Goal: Transaction & Acquisition: Book appointment/travel/reservation

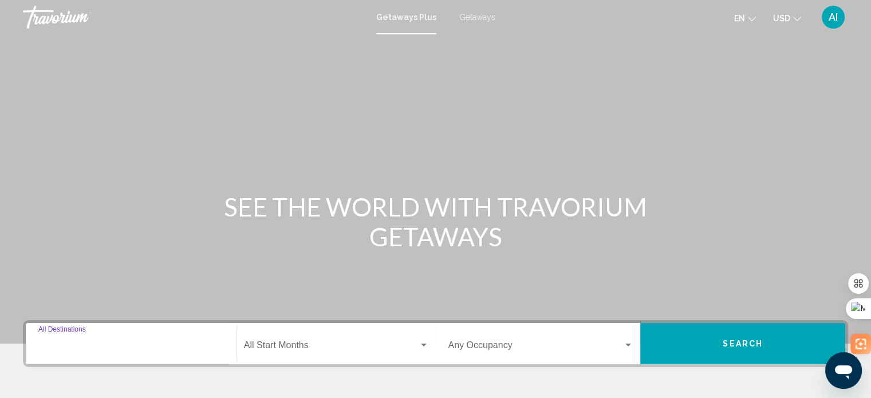
click at [147, 349] on input "Destination All Destinations" at bounding box center [130, 347] width 185 height 10
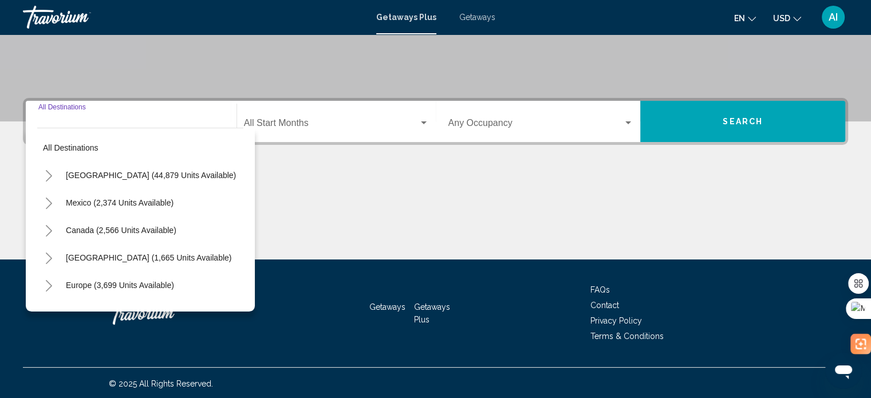
scroll to position [223, 0]
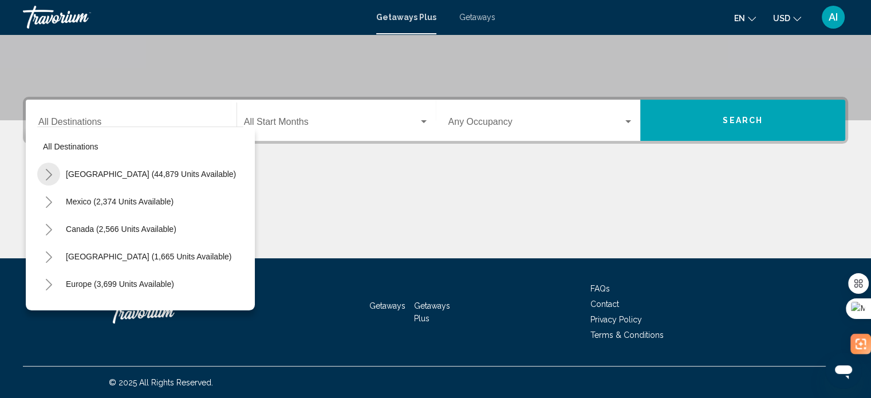
click at [47, 172] on icon "Toggle United States (44,879 units available)" at bounding box center [49, 174] width 9 height 11
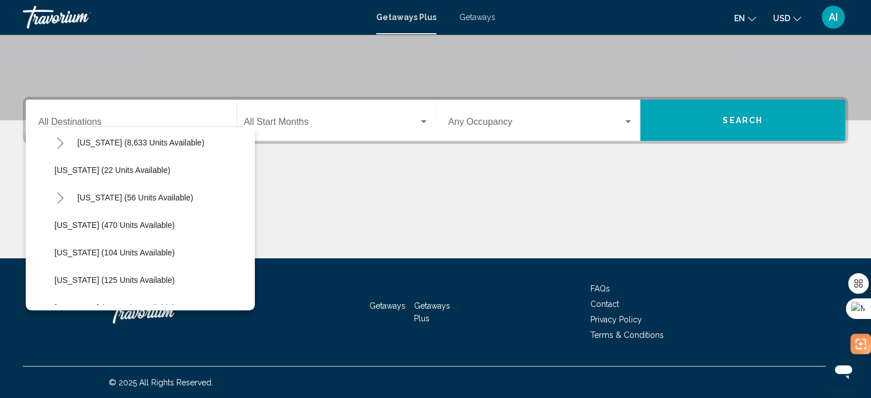
scroll to position [210, 0]
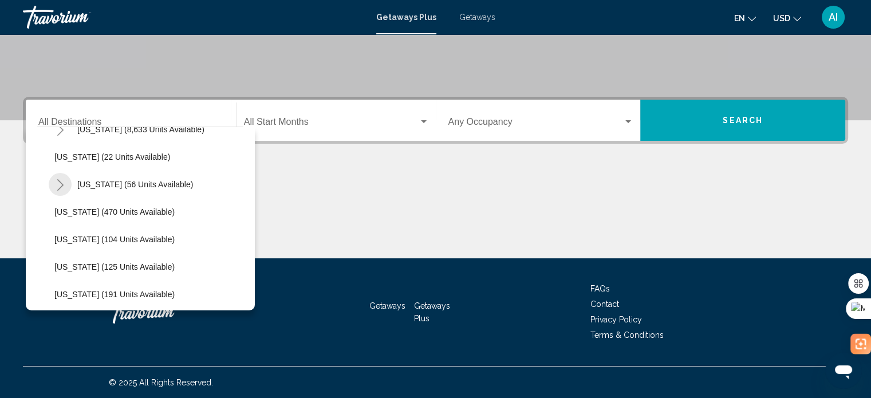
click at [57, 183] on icon "Toggle Hawaii (56 units available)" at bounding box center [60, 184] width 9 height 11
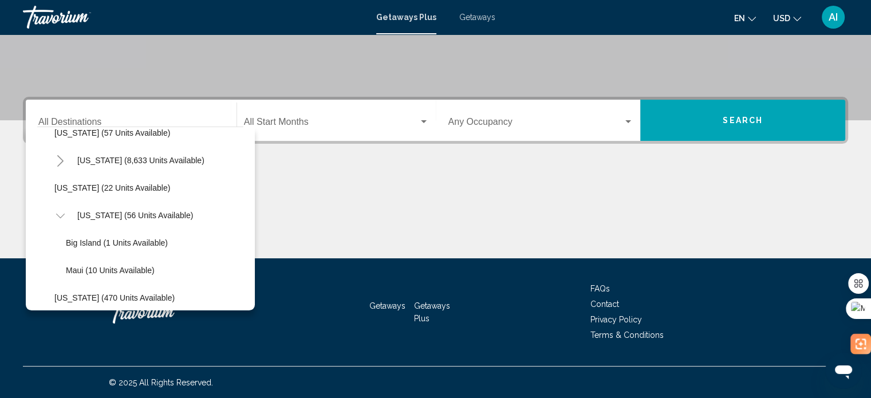
scroll to position [184, 0]
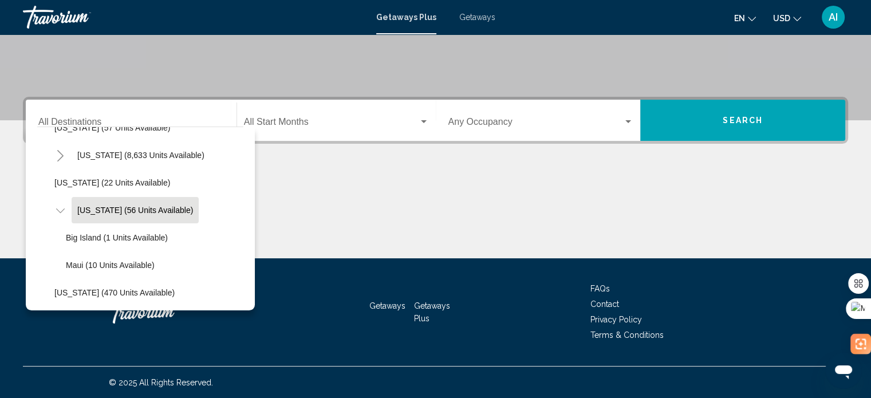
click at [126, 213] on span "Hawaii (56 units available)" at bounding box center [135, 210] width 116 height 9
type input "**********"
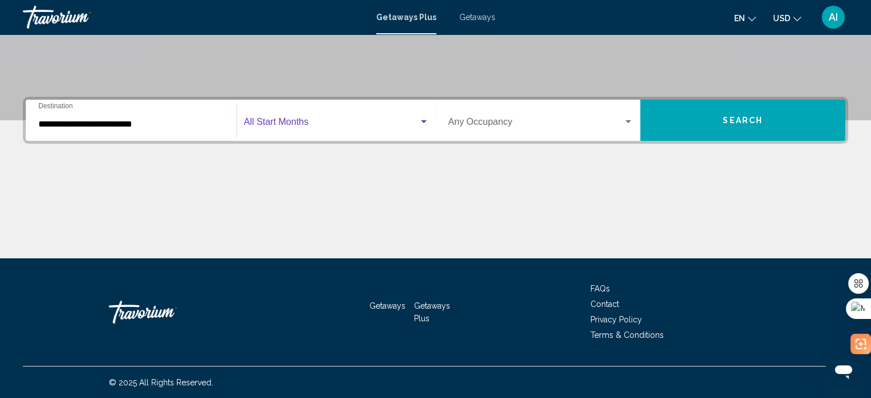
click at [287, 124] on span "Search widget" at bounding box center [331, 124] width 175 height 10
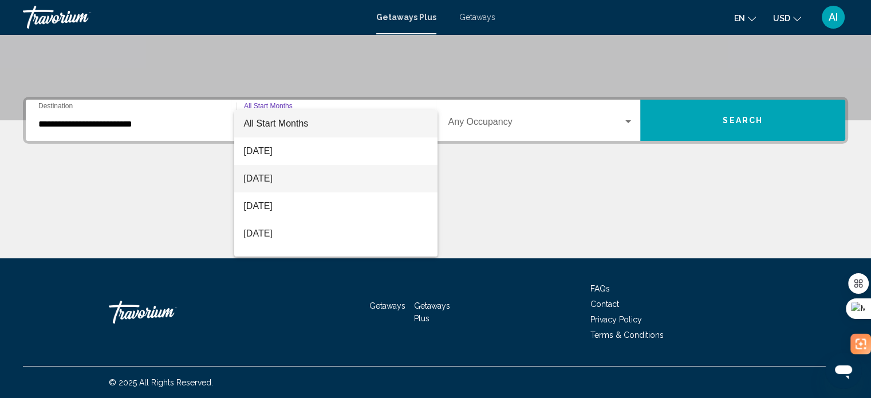
click at [275, 185] on span "September 2025" at bounding box center [335, 178] width 185 height 27
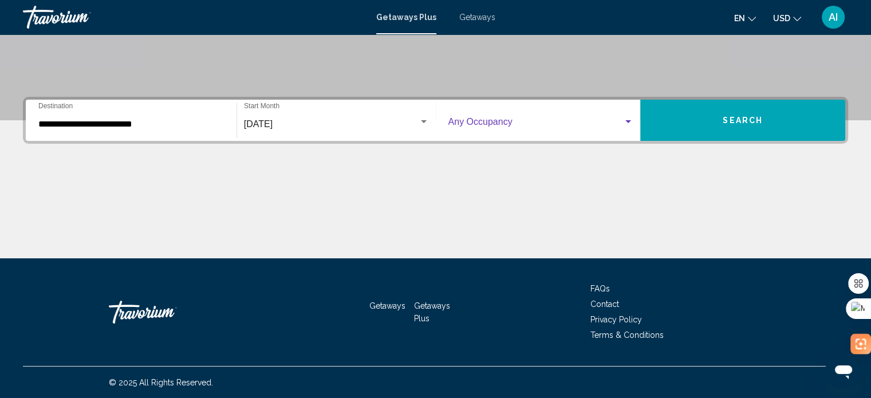
click at [522, 128] on span "Search widget" at bounding box center [535, 124] width 175 height 10
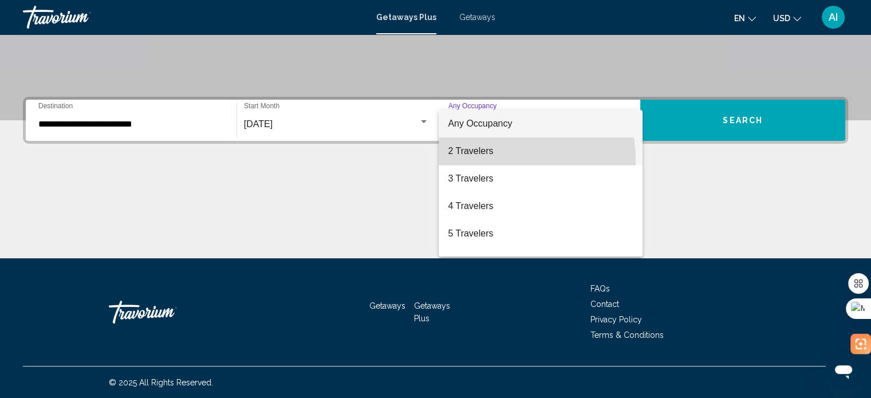
click at [489, 160] on span "2 Travelers" at bounding box center [540, 150] width 185 height 27
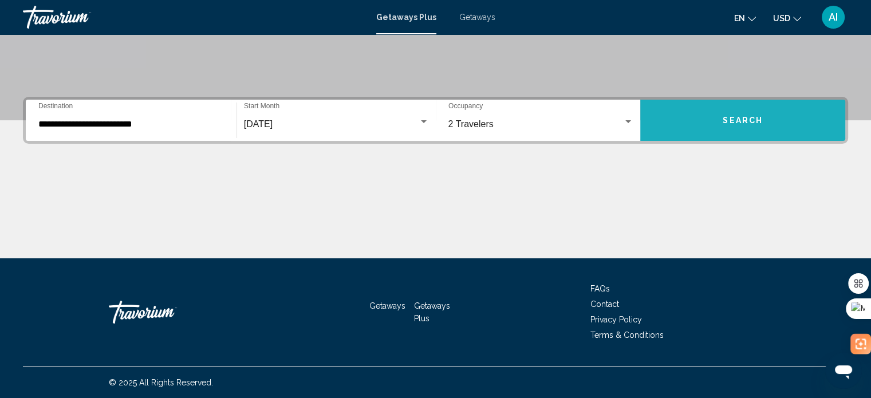
click at [749, 116] on span "Search" at bounding box center [742, 120] width 40 height 9
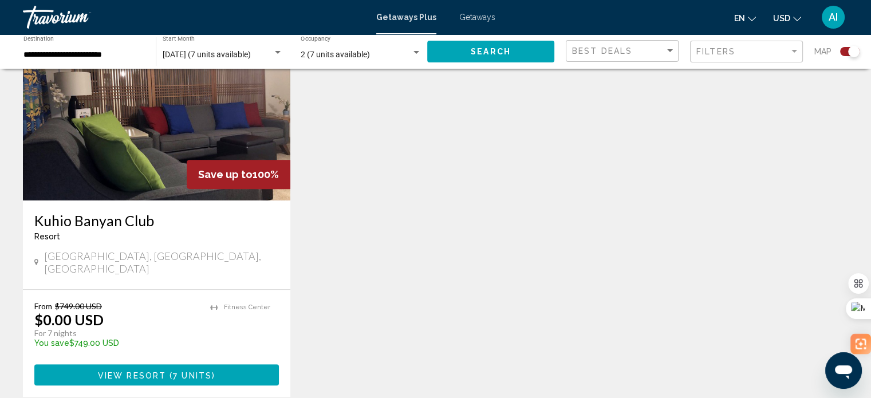
scroll to position [460, 0]
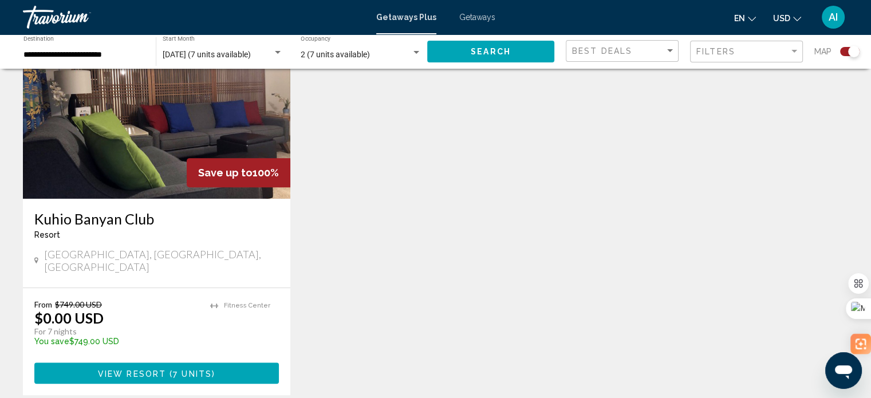
click at [202, 144] on img "Main content" at bounding box center [156, 106] width 267 height 183
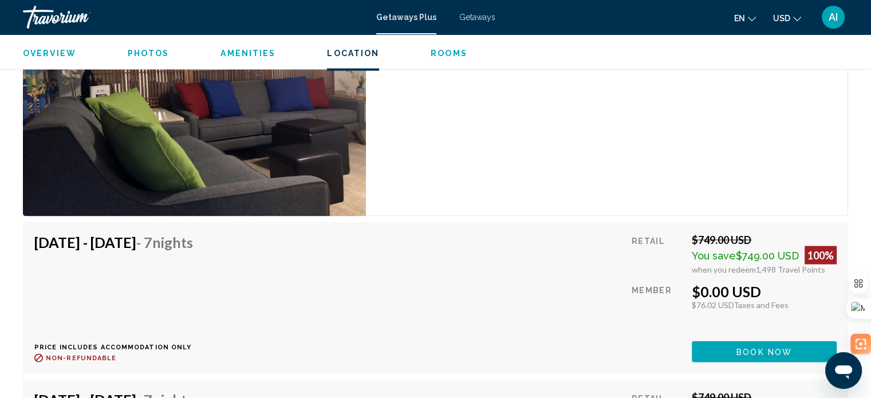
scroll to position [2016, 0]
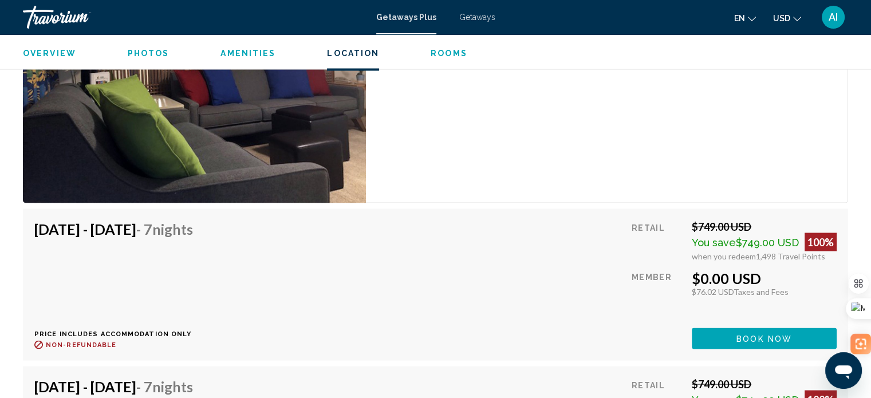
click at [542, 316] on div "Sep 13, 2025 - Sep 20, 2025 - 7 Nights Price includes accommodation only Refund…" at bounding box center [435, 284] width 802 height 129
click at [749, 338] on button "Book now" at bounding box center [764, 337] width 145 height 21
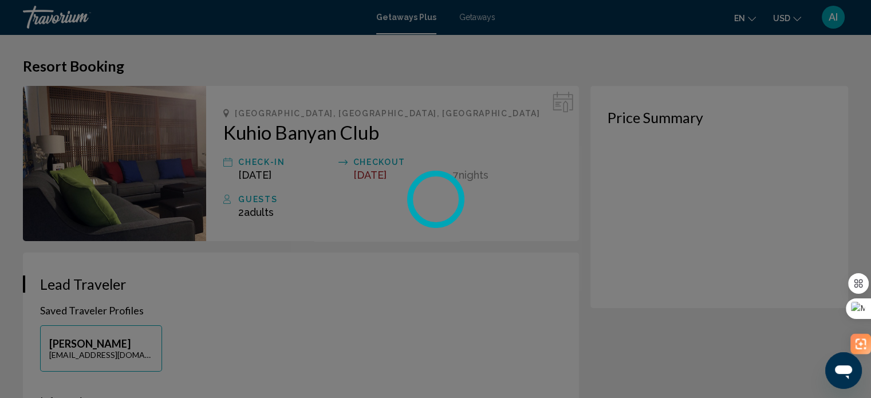
click at [526, 366] on div at bounding box center [435, 199] width 871 height 398
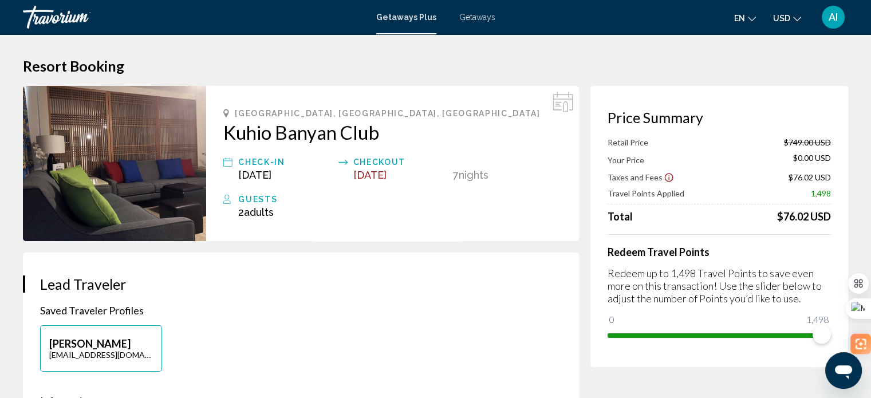
click at [116, 190] on img "Main content" at bounding box center [114, 163] width 183 height 155
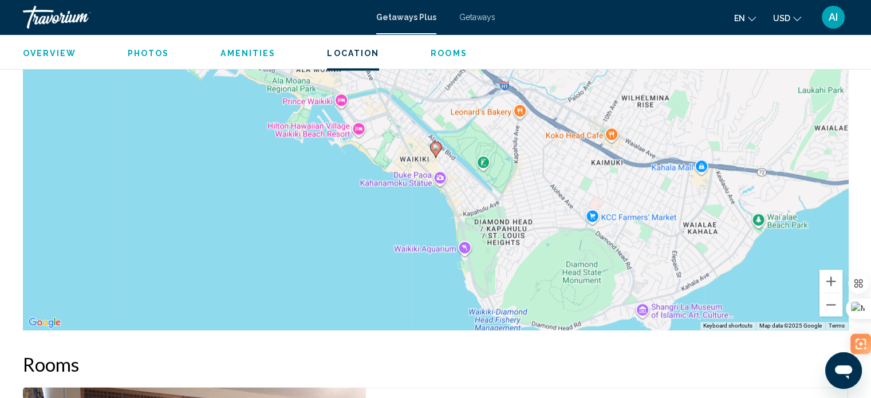
scroll to position [1567, 0]
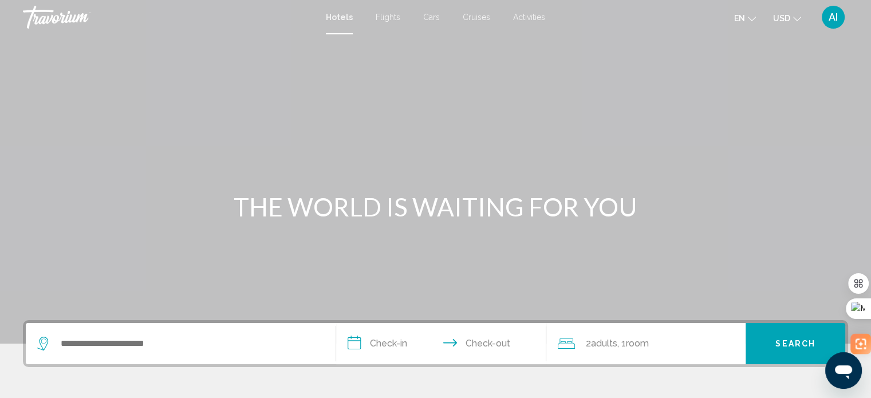
click at [157, 329] on div "Search widget" at bounding box center [180, 343] width 287 height 41
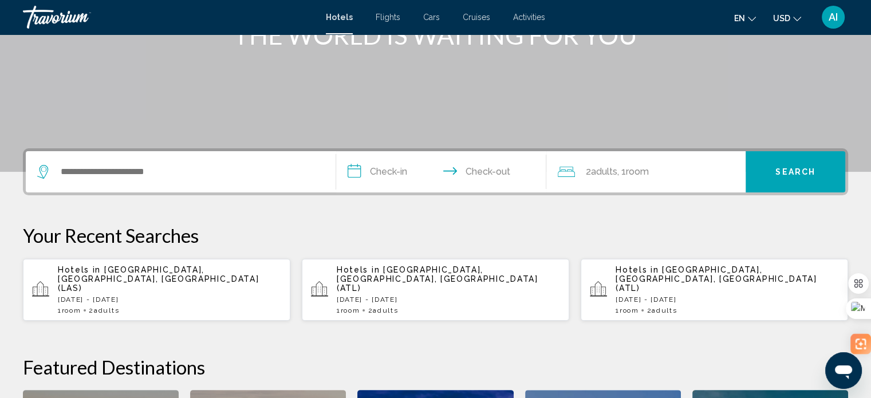
scroll to position [282, 0]
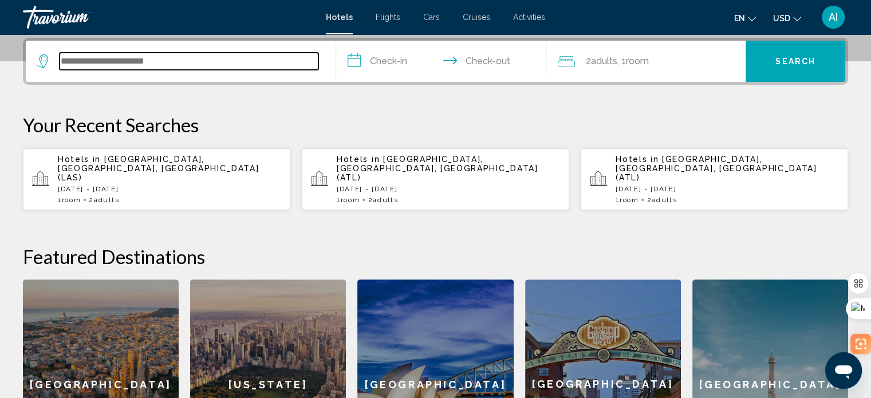
click at [156, 67] on input "Search widget" at bounding box center [189, 61] width 259 height 17
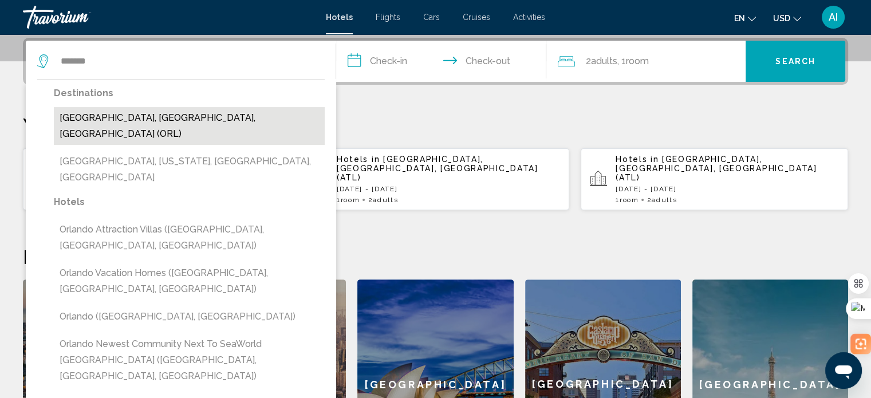
click at [105, 119] on button "Orlando, FL, United States (ORL)" at bounding box center [189, 126] width 271 height 38
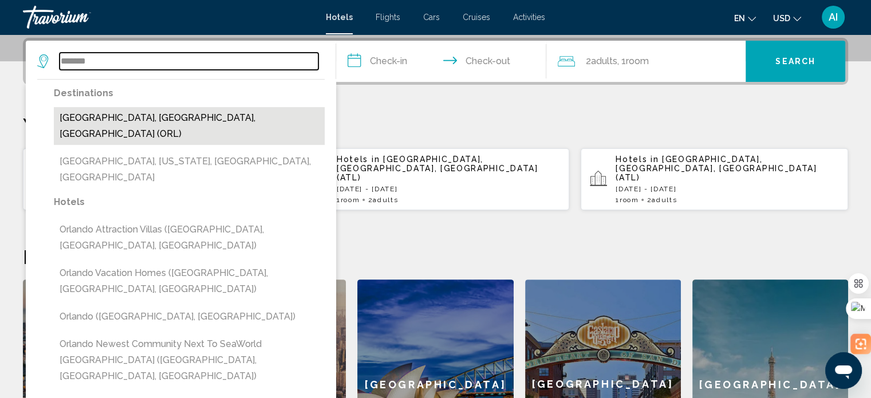
type input "**********"
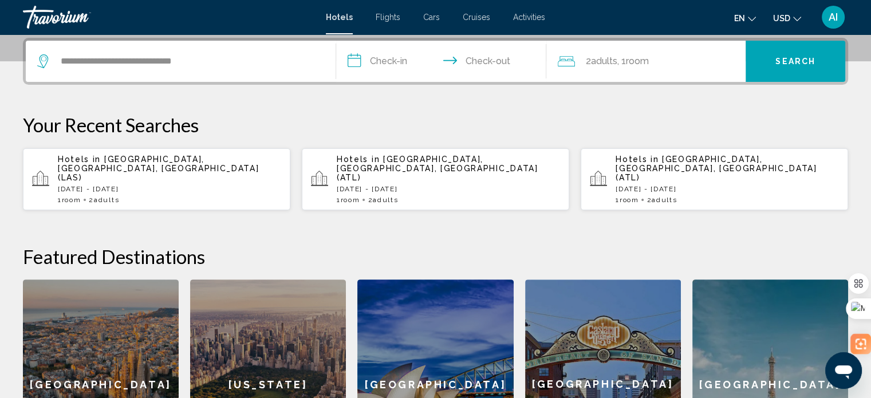
click at [359, 64] on input "**********" at bounding box center [443, 63] width 215 height 45
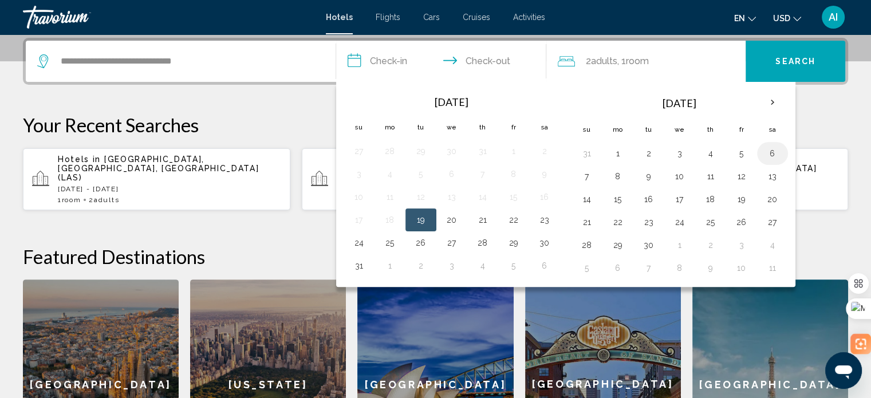
click at [773, 152] on button "6" at bounding box center [772, 153] width 18 height 16
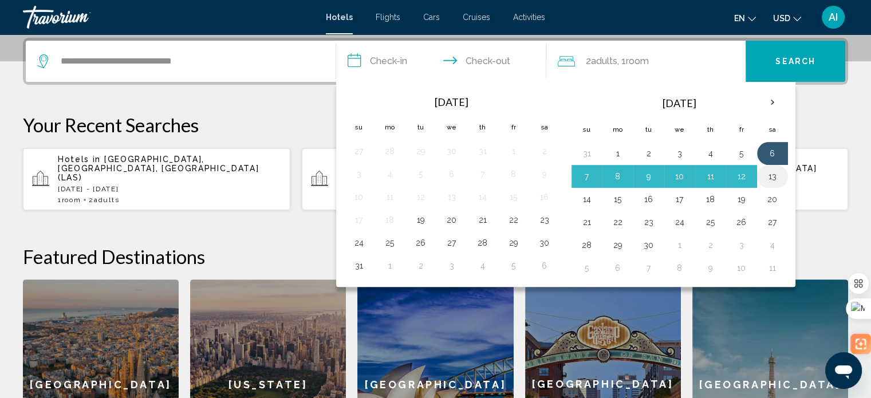
click at [771, 175] on button "13" at bounding box center [772, 176] width 18 height 16
type input "**********"
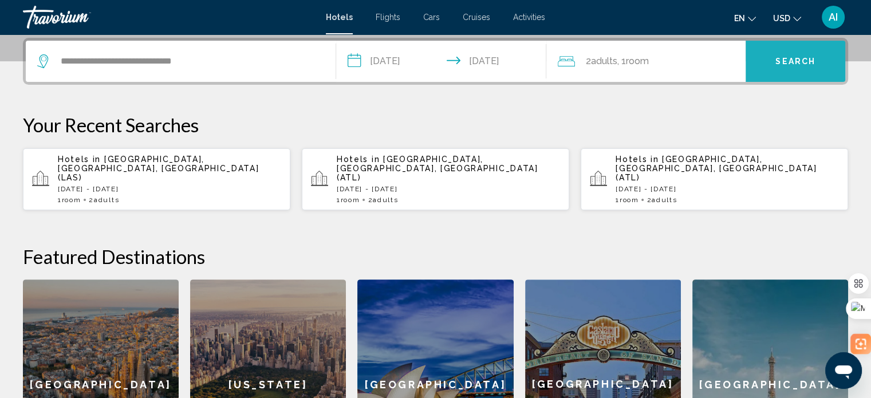
click at [792, 57] on span "Search" at bounding box center [795, 61] width 40 height 9
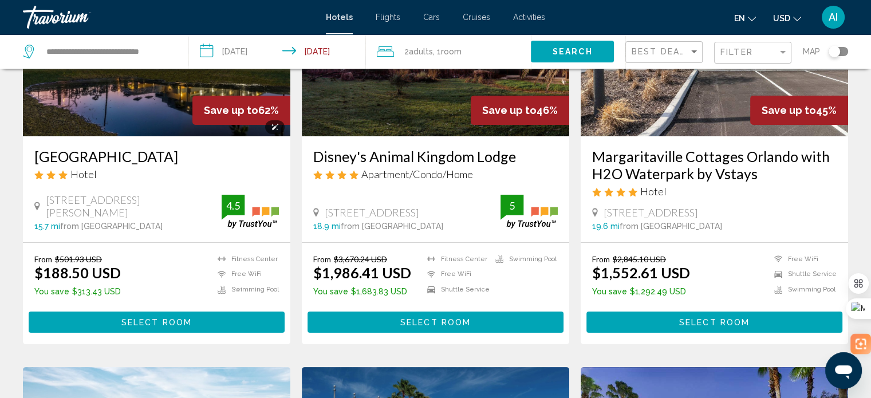
scroll to position [162, 0]
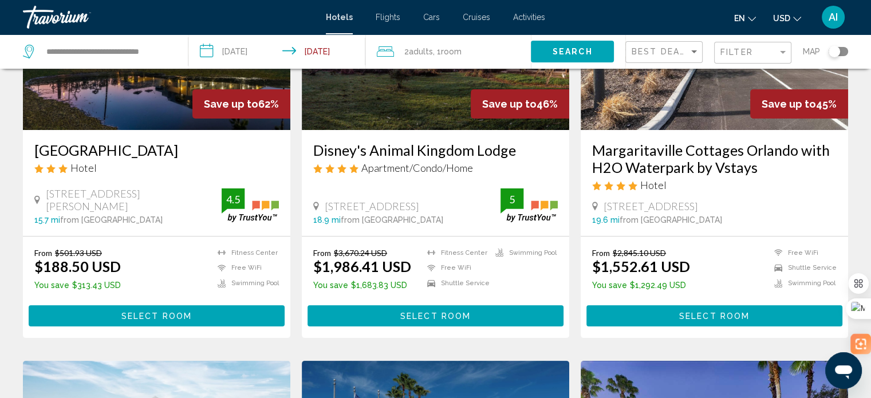
click at [106, 151] on h3 "Palazzo Lakeside Hotel" at bounding box center [156, 149] width 244 height 17
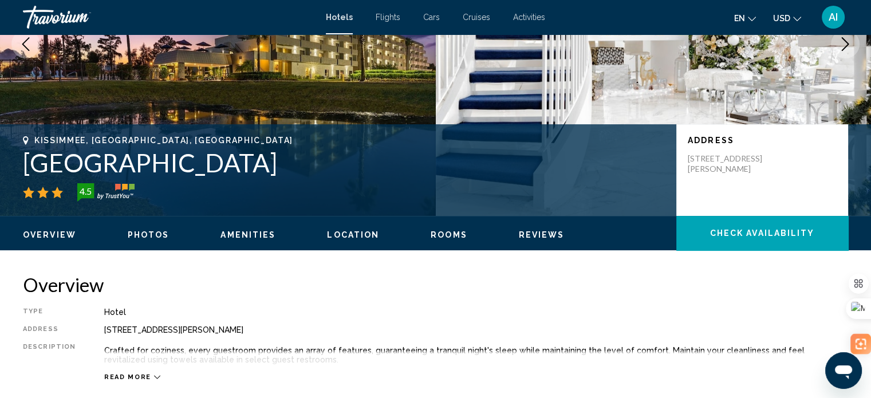
scroll to position [7, 0]
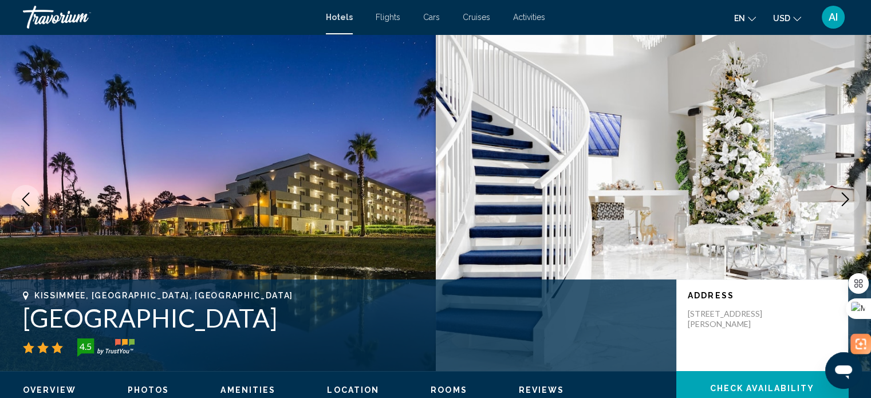
drag, startPoint x: 26, startPoint y: 312, endPoint x: 298, endPoint y: 304, distance: 272.6
click at [298, 304] on h1 "Palazzo Lakeside Hotel" at bounding box center [344, 318] width 642 height 30
drag, startPoint x: 292, startPoint y: 315, endPoint x: 14, endPoint y: 316, distance: 278.2
click at [14, 316] on div "Kissimmee, FL, United States Palazzo Lakeside Hotel 4.5 Address 4944 W. Irlo Br…" at bounding box center [435, 325] width 871 height 69
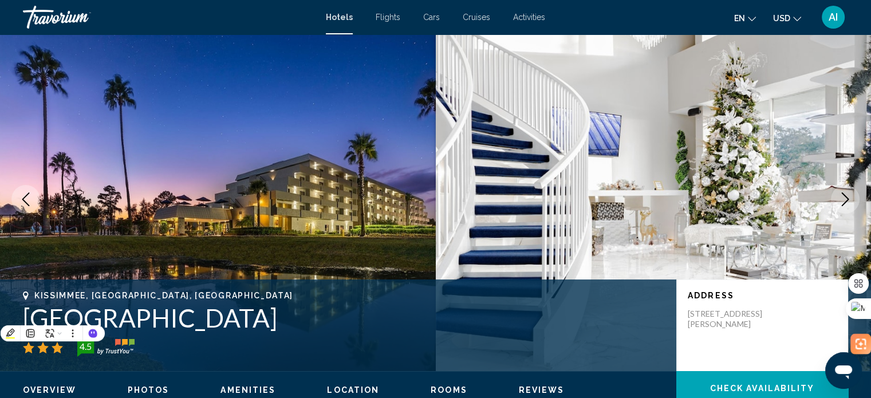
copy h1 "Palazzo Lakeside Hotel"
click at [14, 316] on div "Kissimmee, FL, United States Palazzo Lakeside Hotel 4.5 Address 4944 W. Irlo Br…" at bounding box center [435, 325] width 871 height 69
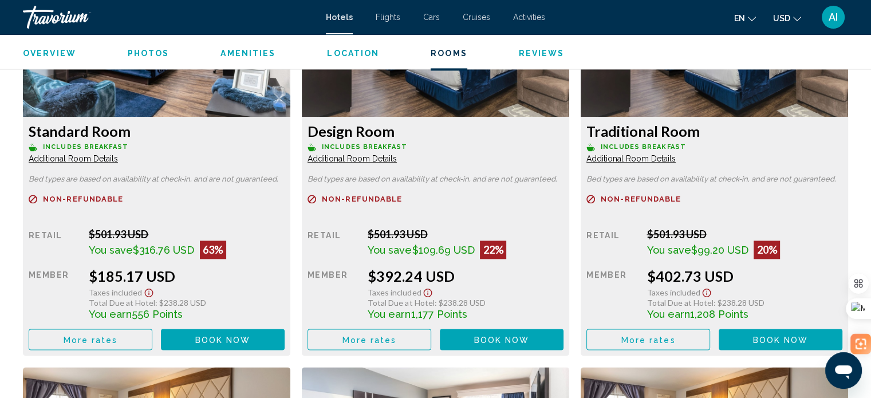
scroll to position [1587, 0]
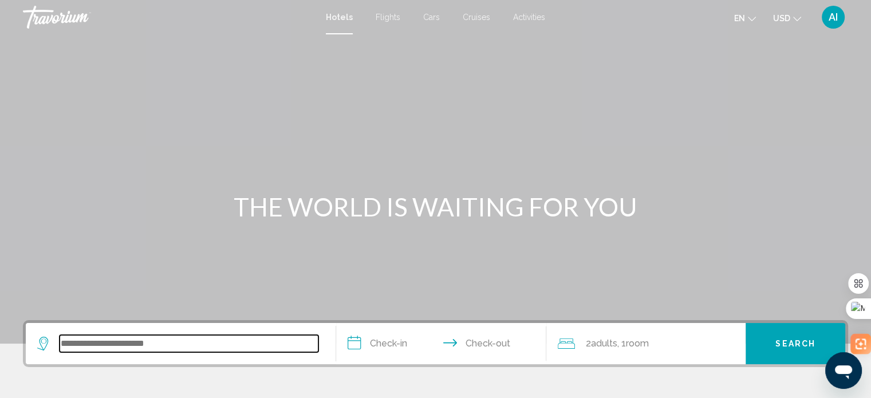
click at [174, 338] on input "Search widget" at bounding box center [189, 343] width 259 height 17
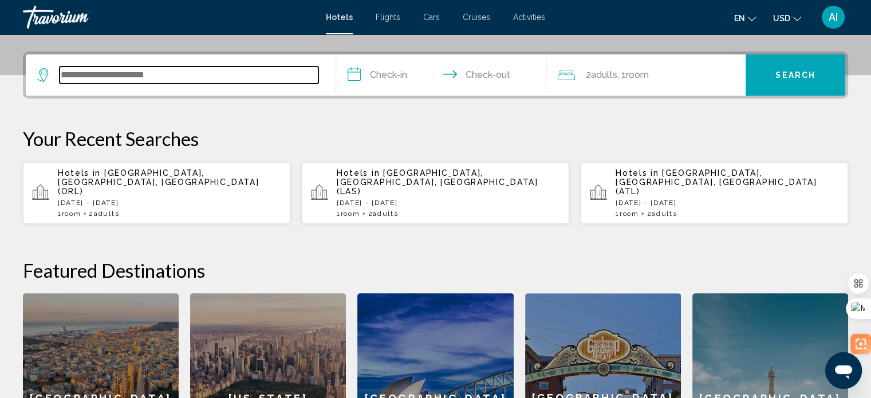
scroll to position [282, 0]
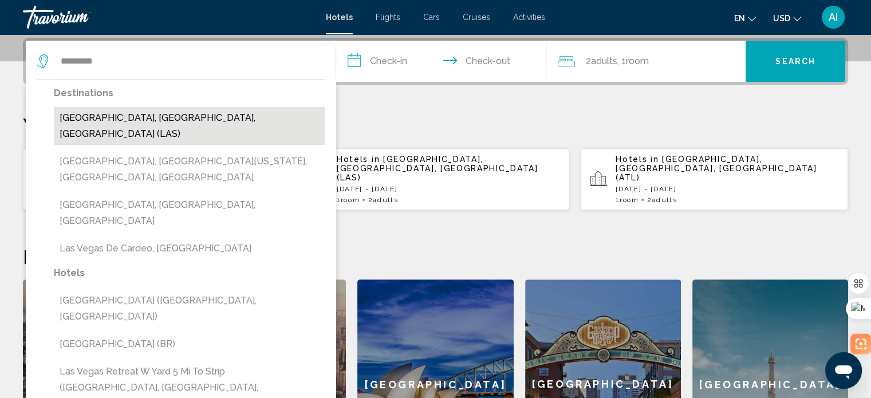
click at [140, 114] on button "[GEOGRAPHIC_DATA], [GEOGRAPHIC_DATA], [GEOGRAPHIC_DATA] (LAS)" at bounding box center [189, 126] width 271 height 38
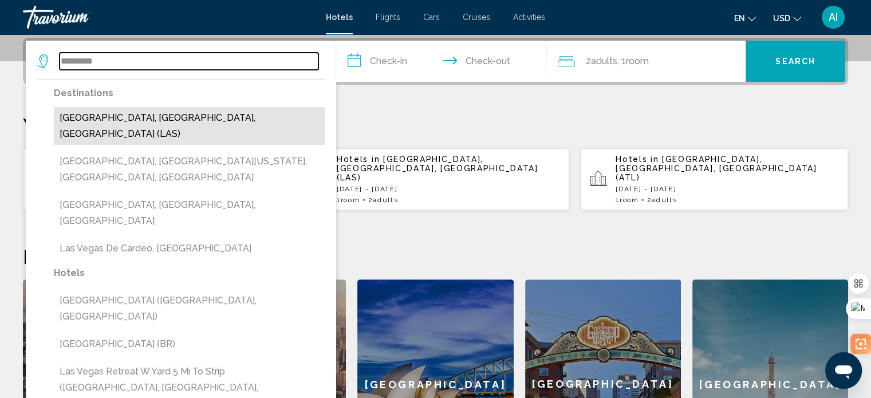
type input "**********"
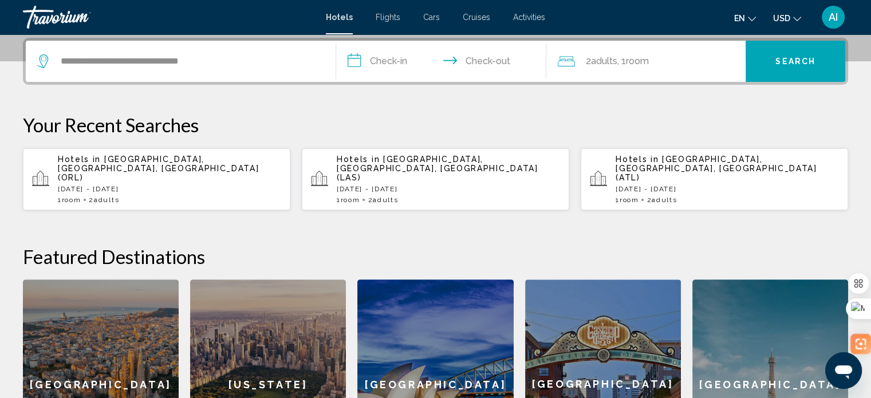
click at [390, 64] on input "**********" at bounding box center [443, 63] width 215 height 45
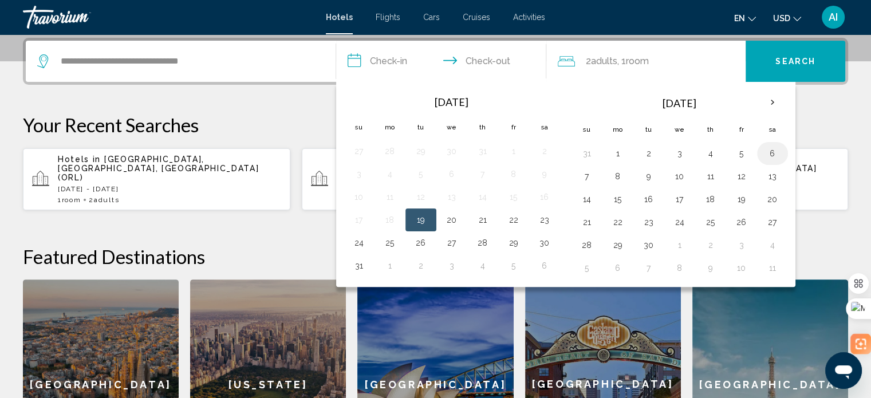
click at [770, 155] on button "6" at bounding box center [772, 153] width 18 height 16
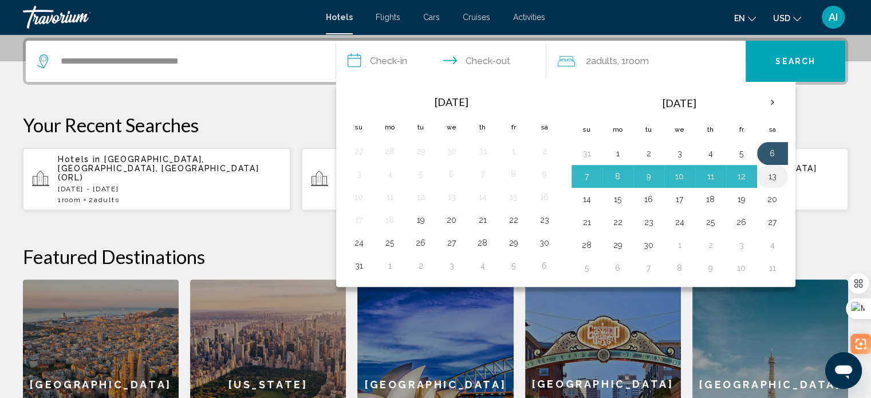
click at [769, 173] on button "13" at bounding box center [772, 176] width 18 height 16
type input "**********"
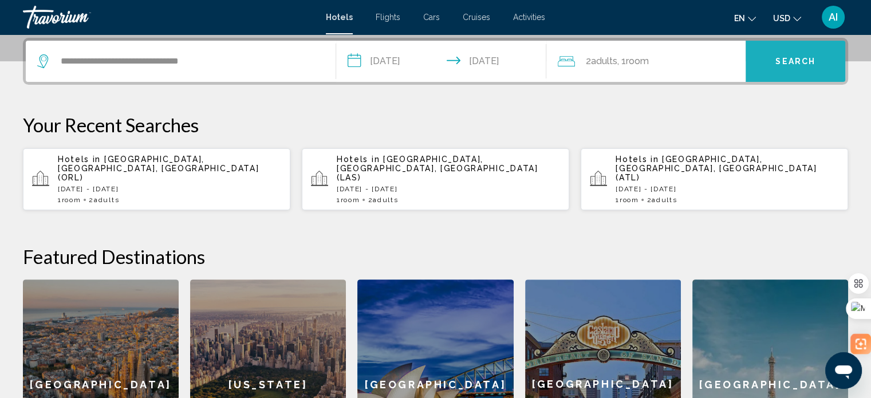
click at [792, 52] on button "Search" at bounding box center [795, 61] width 100 height 41
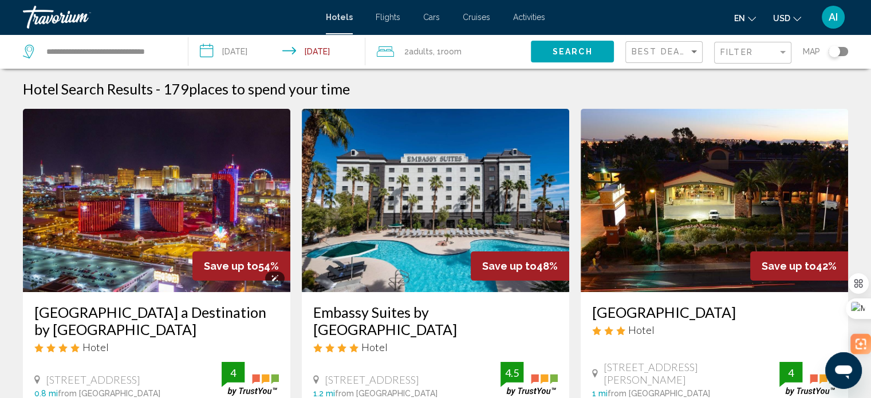
click at [172, 203] on img "Main content" at bounding box center [156, 200] width 267 height 183
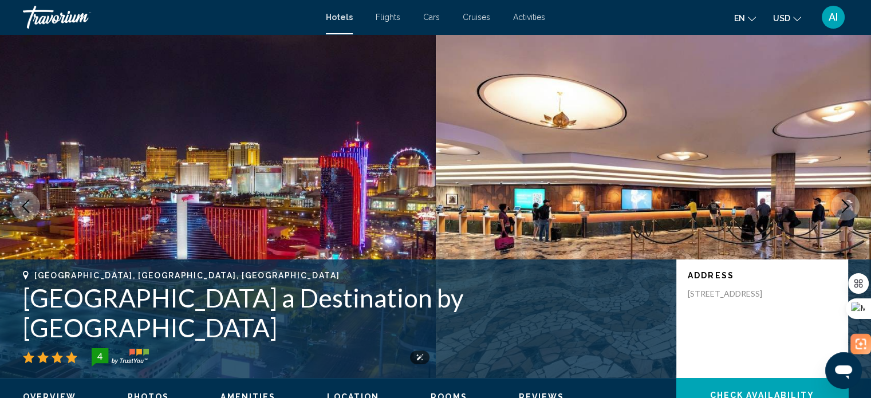
scroll to position [7, 0]
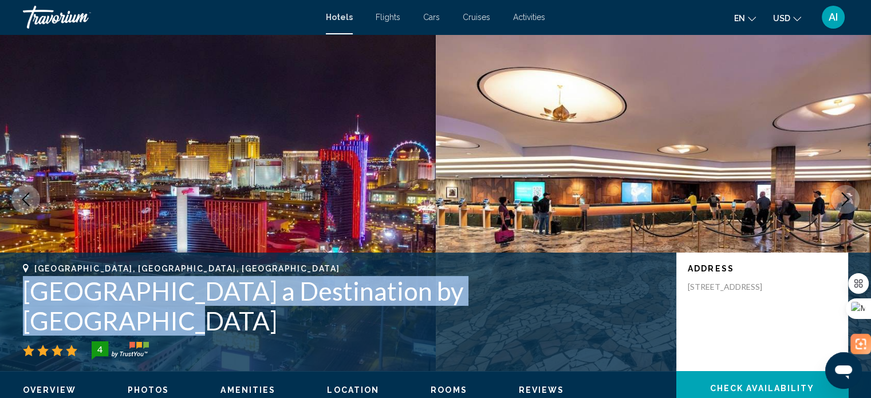
drag, startPoint x: 23, startPoint y: 317, endPoint x: 570, endPoint y: 309, distance: 546.8
click at [570, 309] on h1 "Rio Hotel & Casino a Destination by Hyatt Hotel" at bounding box center [344, 306] width 642 height 60
copy h1 "Rio Hotel & Casino a Destination by Hyatt Hotel"
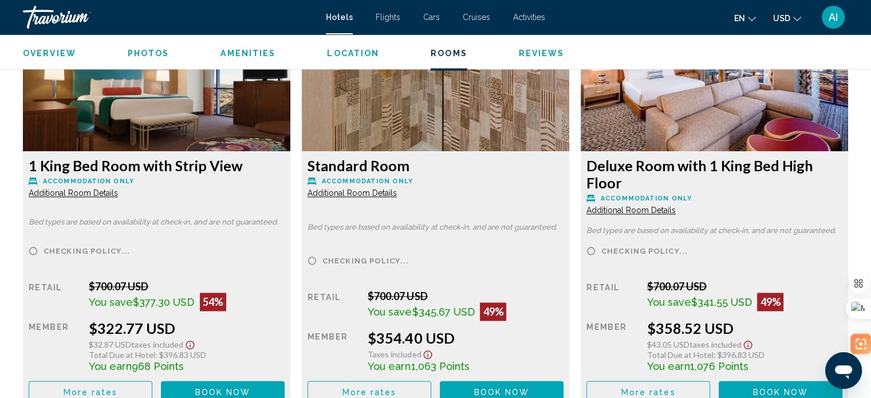
scroll to position [1633, 0]
